Goal: Information Seeking & Learning: Compare options

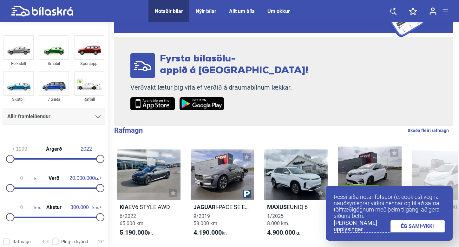
scroll to position [52, 0]
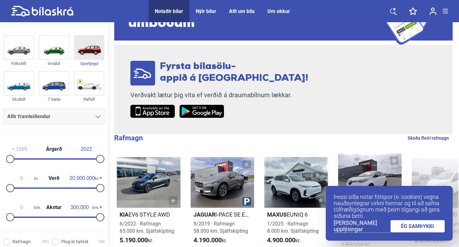
click at [88, 55] on img at bounding box center [89, 47] width 29 height 23
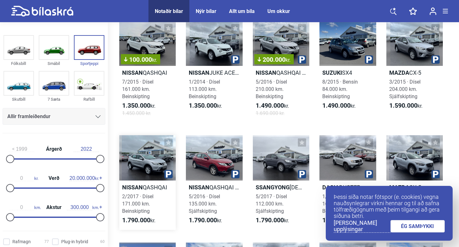
scroll to position [151, 0]
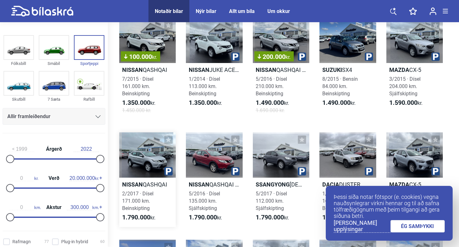
click at [142, 194] on span "2/2017 · Dísel 171.000 km. Beinskipting" at bounding box center [137, 201] width 31 height 21
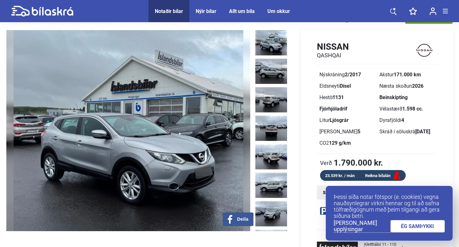
scroll to position [14, 0]
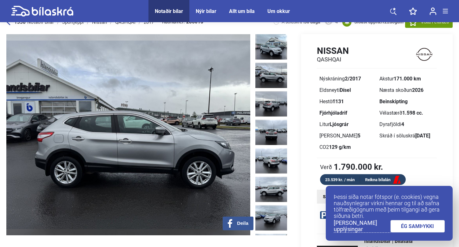
click at [267, 80] on img at bounding box center [271, 75] width 32 height 25
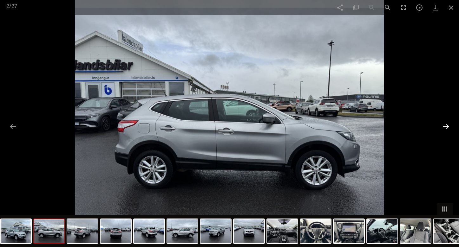
click at [447, 128] on button at bounding box center [445, 127] width 13 height 12
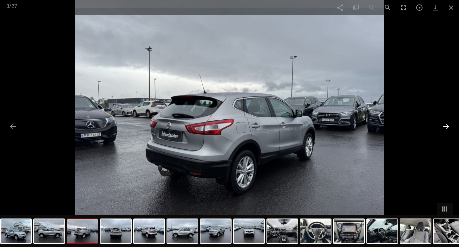
click at [447, 128] on button at bounding box center [445, 127] width 13 height 12
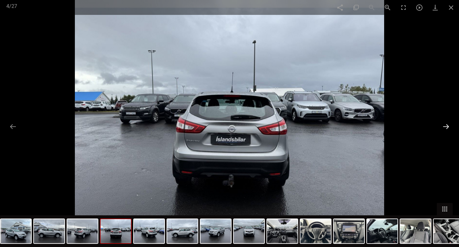
click at [447, 128] on button at bounding box center [445, 127] width 13 height 12
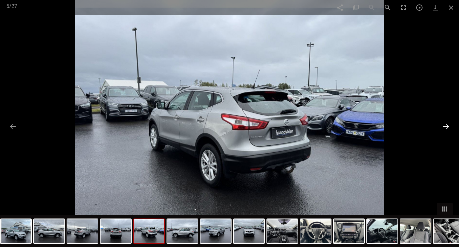
click at [448, 124] on button at bounding box center [445, 127] width 13 height 12
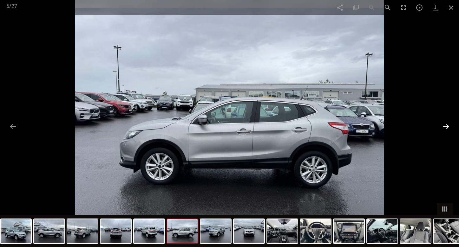
click at [448, 124] on button at bounding box center [445, 127] width 13 height 12
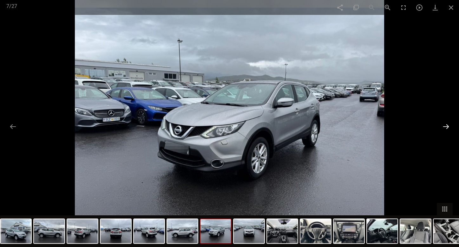
click at [448, 124] on button at bounding box center [445, 127] width 13 height 12
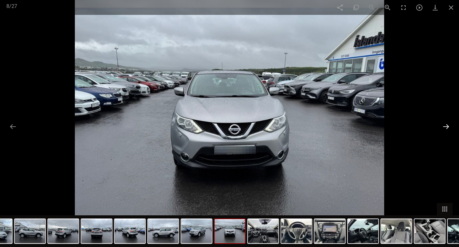
click at [448, 124] on button at bounding box center [445, 127] width 13 height 12
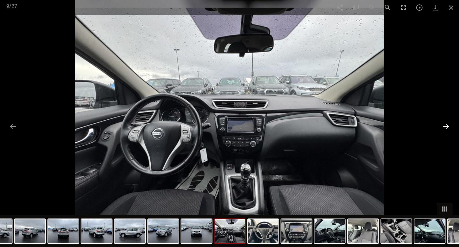
click at [448, 124] on button at bounding box center [445, 127] width 13 height 12
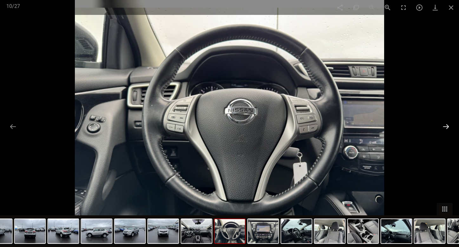
click at [448, 124] on button at bounding box center [445, 127] width 13 height 12
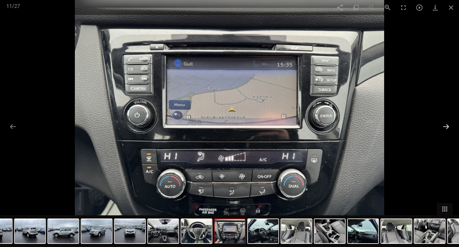
click at [448, 124] on button at bounding box center [445, 127] width 13 height 12
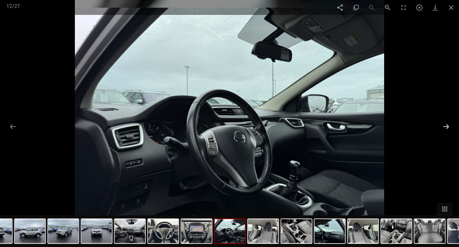
click at [448, 124] on button at bounding box center [445, 127] width 13 height 12
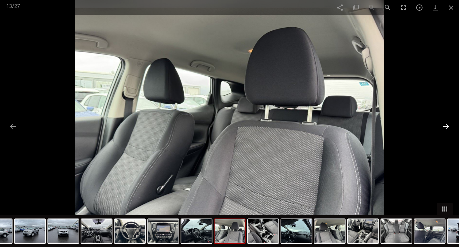
click at [448, 124] on button at bounding box center [445, 127] width 13 height 12
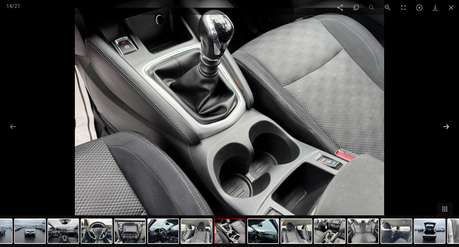
click at [448, 125] on button at bounding box center [445, 127] width 13 height 12
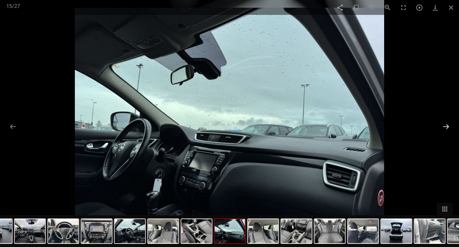
click at [448, 125] on button at bounding box center [445, 127] width 13 height 12
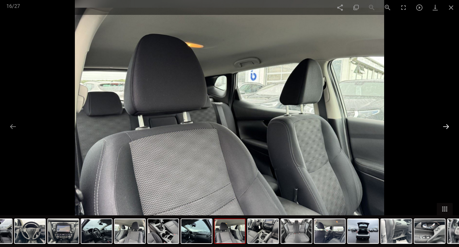
click at [448, 125] on button at bounding box center [445, 127] width 13 height 12
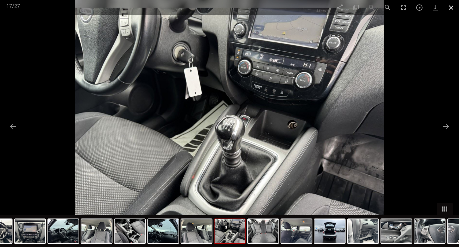
click at [447, 7] on span at bounding box center [451, 7] width 16 height 15
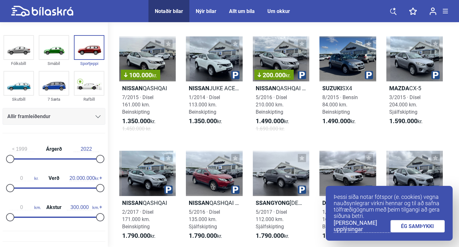
scroll to position [151, 0]
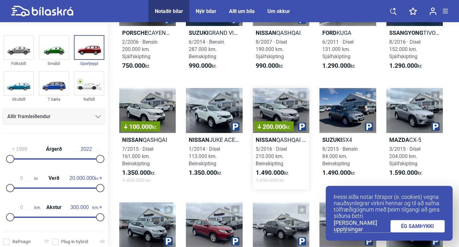
click at [275, 141] on b "Nissan" at bounding box center [266, 140] width 21 height 7
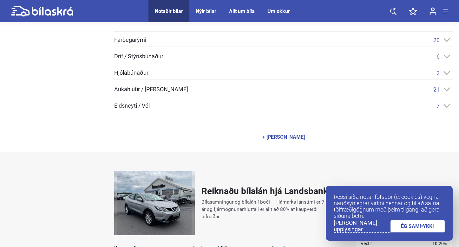
scroll to position [332, 0]
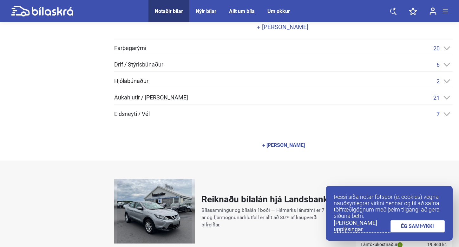
click at [447, 117] on div "7" at bounding box center [444, 114] width 16 height 7
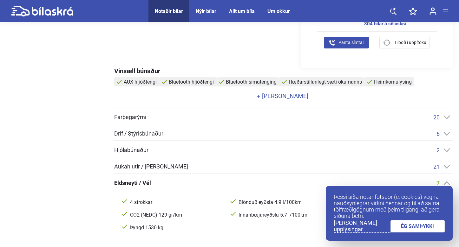
scroll to position [265, 0]
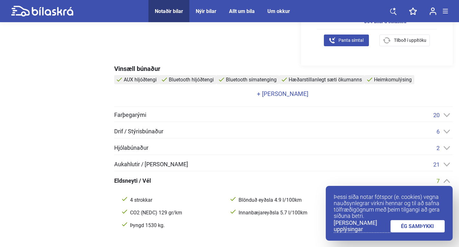
click at [444, 116] on icon at bounding box center [446, 115] width 7 height 4
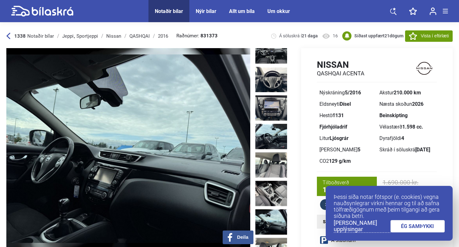
scroll to position [241, 0]
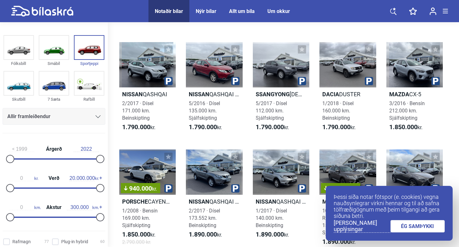
scroll to position [257, 0]
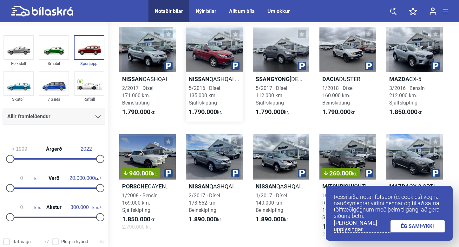
click at [226, 79] on h2 "Nissan QASHQAI ACENTA 2WD" at bounding box center [214, 78] width 56 height 7
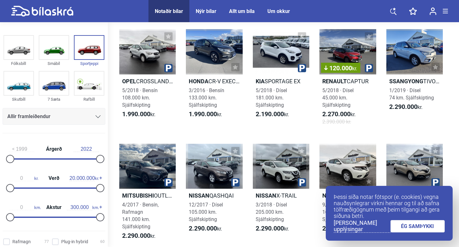
scroll to position [469, 0]
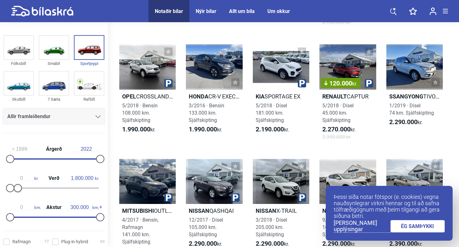
type input "1.900.000"
drag, startPoint x: 97, startPoint y: 190, endPoint x: 17, endPoint y: 192, distance: 79.6
click at [17, 192] on div at bounding box center [19, 188] width 8 height 8
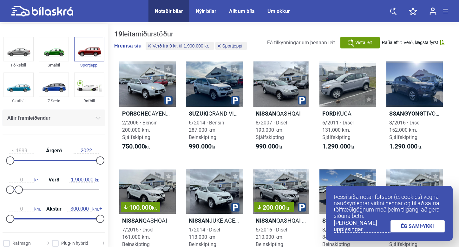
click at [15, 158] on div "1999 Árgerð 2022" at bounding box center [54, 154] width 103 height 29
type input "2013"
drag, startPoint x: 10, startPoint y: 159, endPoint x: 63, endPoint y: 155, distance: 52.8
click at [63, 155] on div "2013 Árgerð 2022" at bounding box center [54, 154] width 103 height 29
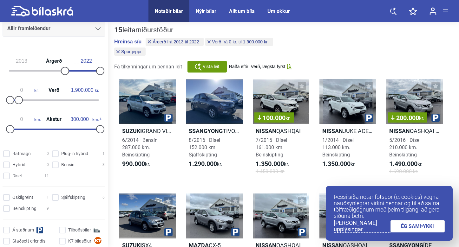
scroll to position [125, 0]
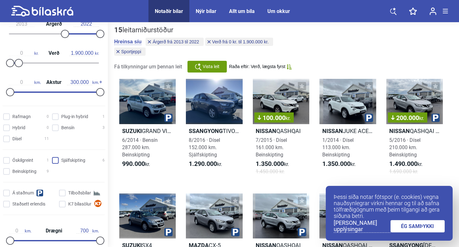
click at [55, 161] on input "Sjálfskipting 6" at bounding box center [79, 161] width 53 height 7
checkbox input "true"
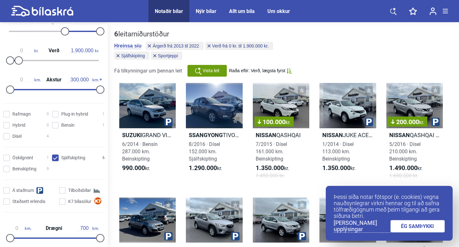
scroll to position [131, 0]
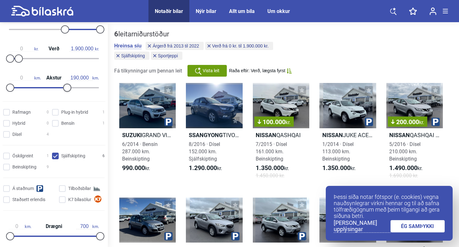
type input "200.000"
drag, startPoint x: 98, startPoint y: 91, endPoint x: 68, endPoint y: 101, distance: 31.4
click at [68, 101] on form "Fólksbíll Smábíl Sportjeppi Skutbíll 7 Sæta Rafbíll Allir framleiðendur [PERSON…" at bounding box center [54, 4] width 108 height 225
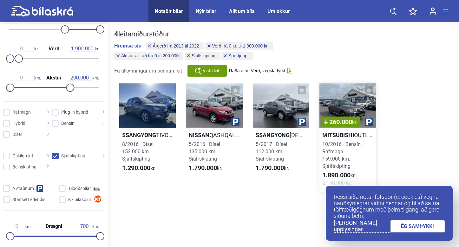
scroll to position [33, 0]
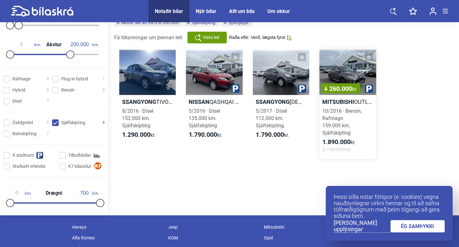
click at [336, 127] on span "10/2016 · [GEOGRAPHIC_DATA], Rafmagn 159.000 km. Sjálfskipting" at bounding box center [341, 122] width 39 height 28
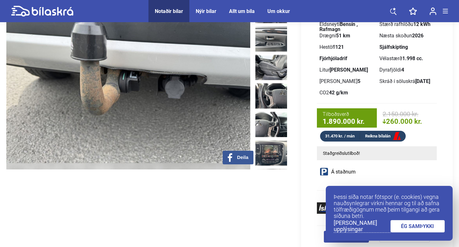
scroll to position [86, 0]
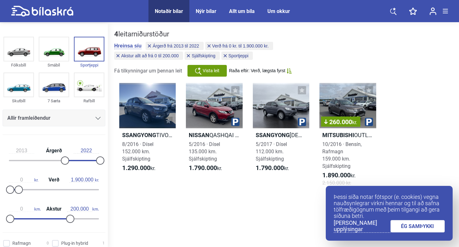
type input "300.000"
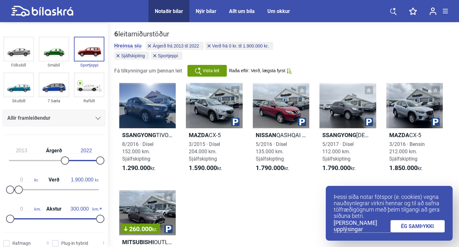
checkbox input "false"
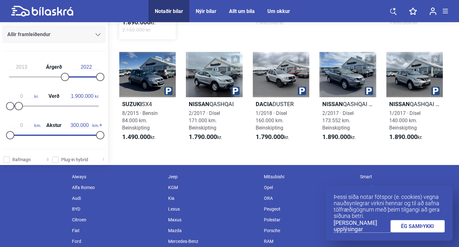
scroll to position [267, 0]
